Goal: Navigation & Orientation: Find specific page/section

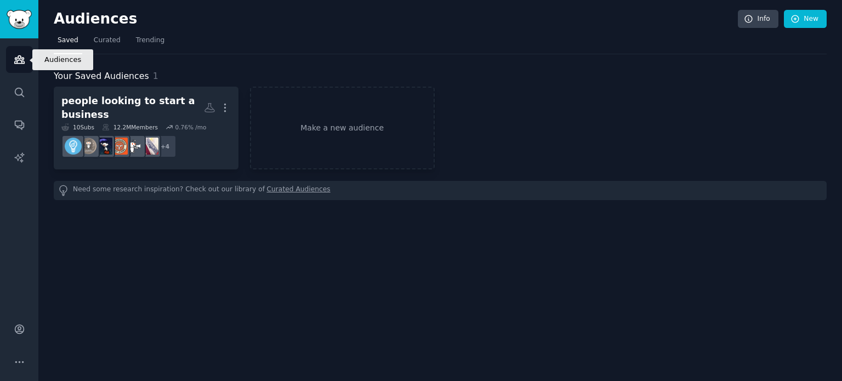
click at [21, 61] on icon "Sidebar" at bounding box center [19, 60] width 10 height 8
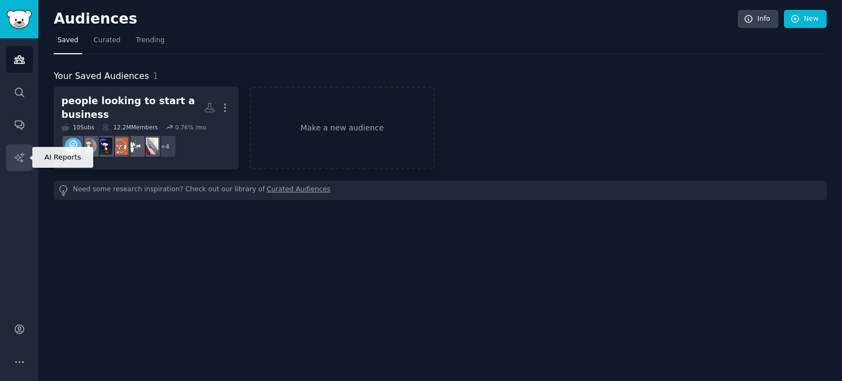
click at [18, 159] on icon "Sidebar" at bounding box center [18, 156] width 9 height 9
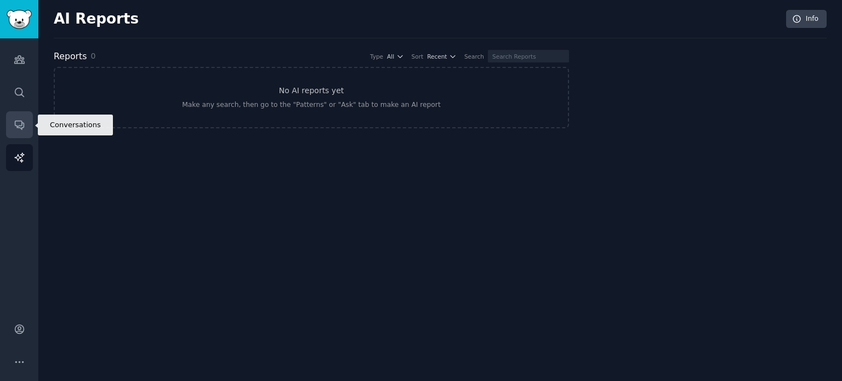
click at [17, 121] on icon "Sidebar" at bounding box center [19, 125] width 9 height 9
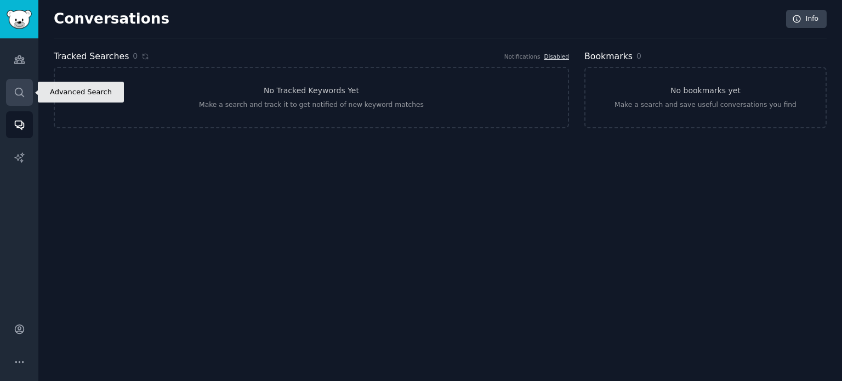
click at [18, 91] on icon "Sidebar" at bounding box center [20, 93] width 12 height 12
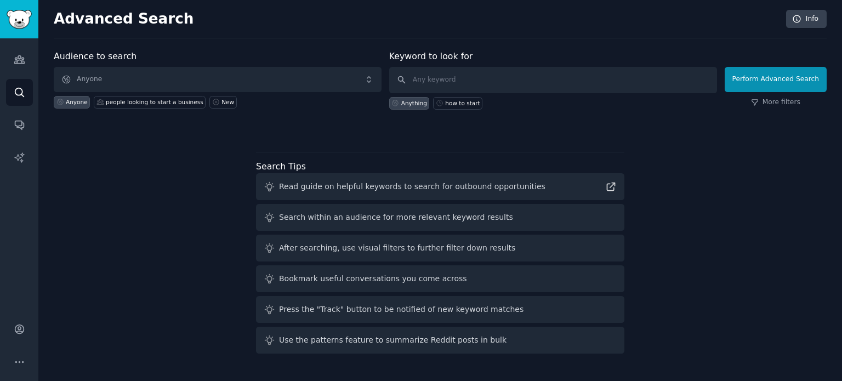
click at [320, 245] on div "After searching, use visual filters to further filter down results" at bounding box center [397, 248] width 236 height 12
click at [271, 185] on icon at bounding box center [270, 187] width 12 height 12
